Goal: Navigation & Orientation: Understand site structure

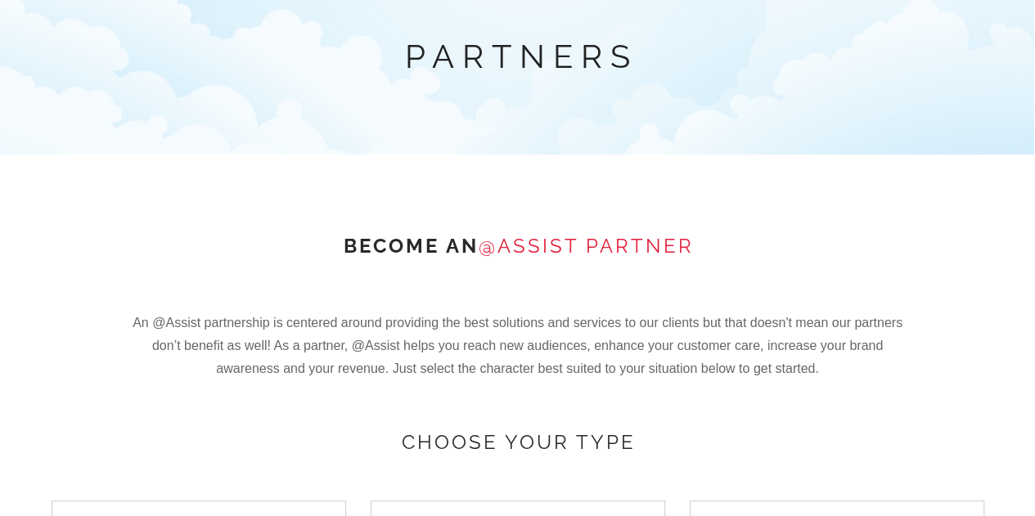
scroll to position [124, 0]
drag, startPoint x: 848, startPoint y: 367, endPoint x: 799, endPoint y: 368, distance: 49.1
drag, startPoint x: 799, startPoint y: 368, endPoint x: 373, endPoint y: 367, distance: 425.5
click at [373, 367] on p "An @Assist partnership is centered around providing the best solutions and serv…" at bounding box center [517, 345] width 773 height 69
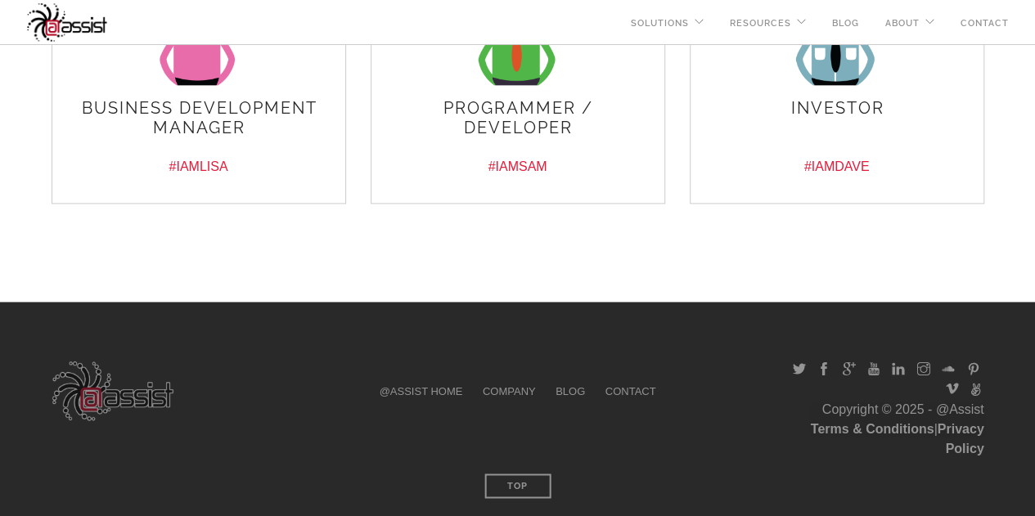
scroll to position [0, 0]
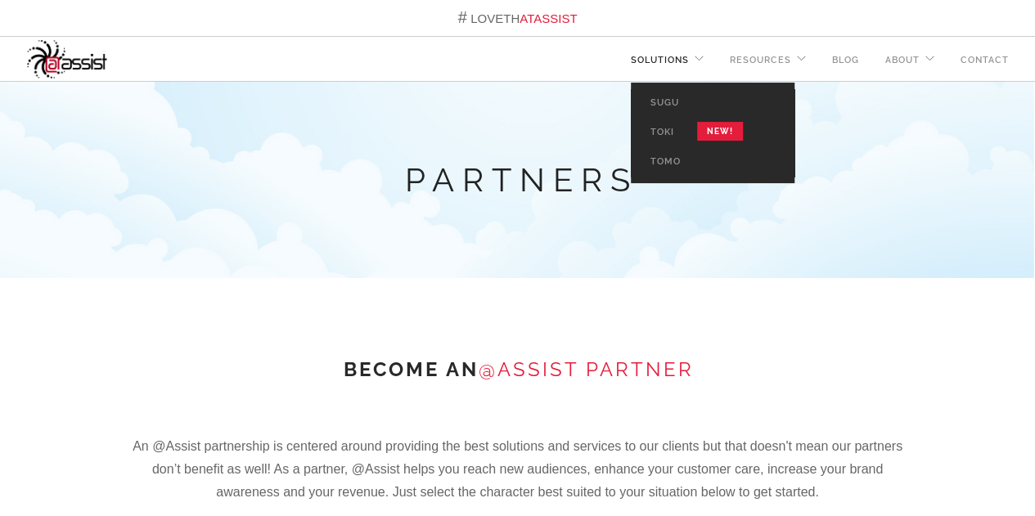
click at [664, 63] on link "Solutions" at bounding box center [660, 60] width 58 height 45
click at [659, 101] on link "Sugu" at bounding box center [665, 102] width 68 height 29
click at [672, 139] on link "Toki" at bounding box center [662, 132] width 63 height 29
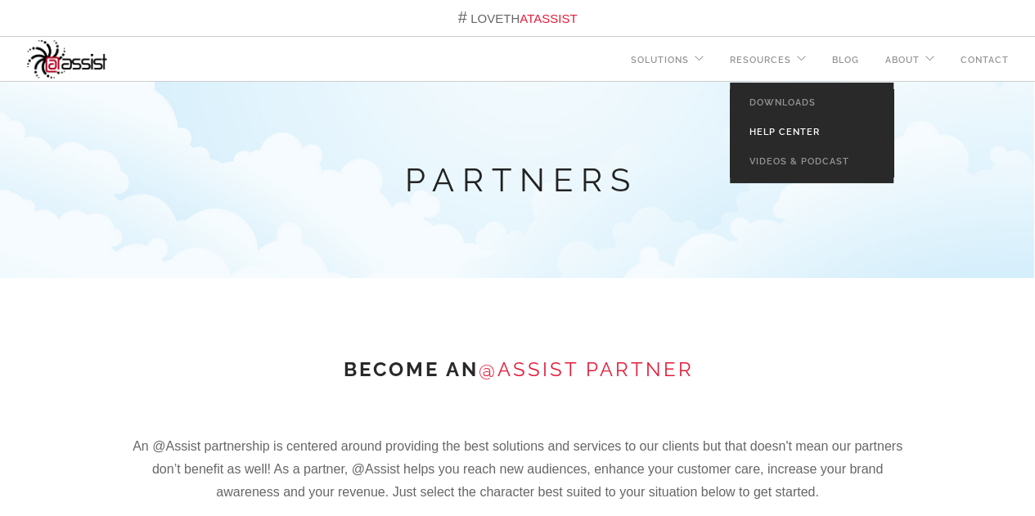
click at [786, 128] on link "Help Center" at bounding box center [785, 132] width 110 height 29
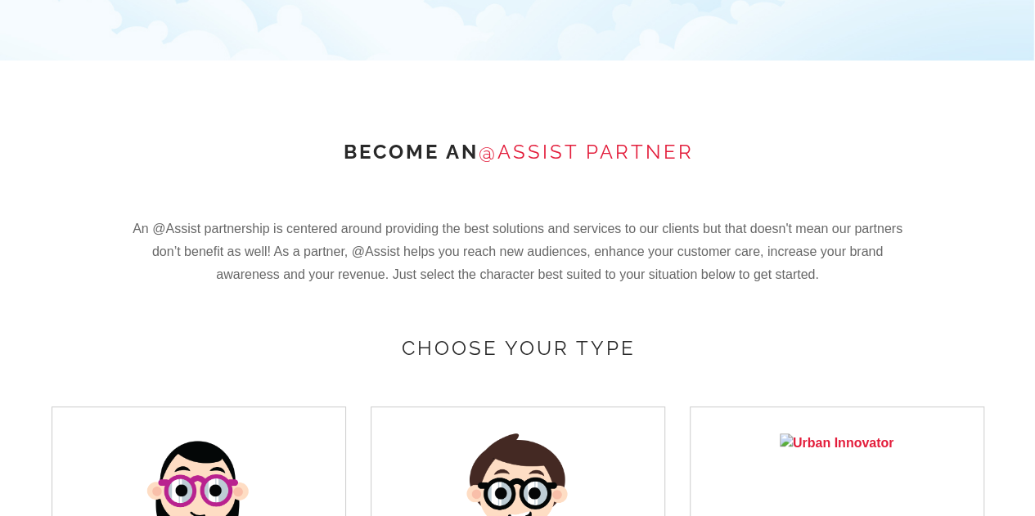
scroll to position [217, 0]
